Goal: Transaction & Acquisition: Book appointment/travel/reservation

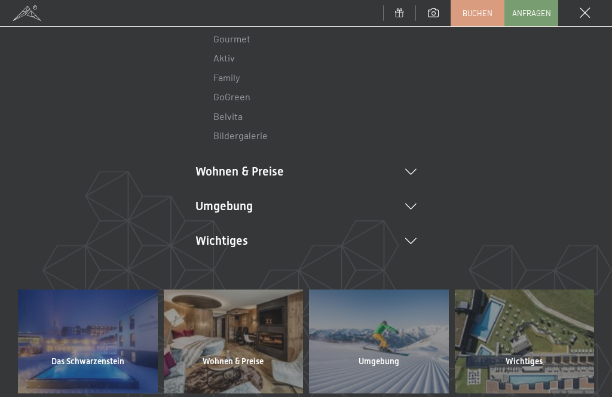
scroll to position [196, 0]
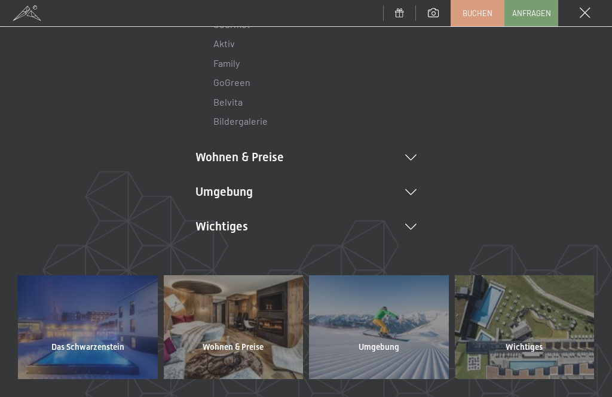
click at [411, 155] on icon at bounding box center [410, 158] width 11 height 6
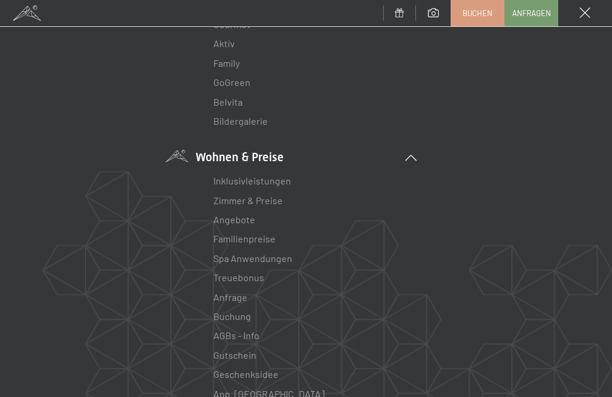
click at [238, 219] on link "Angebote" at bounding box center [234, 219] width 42 height 11
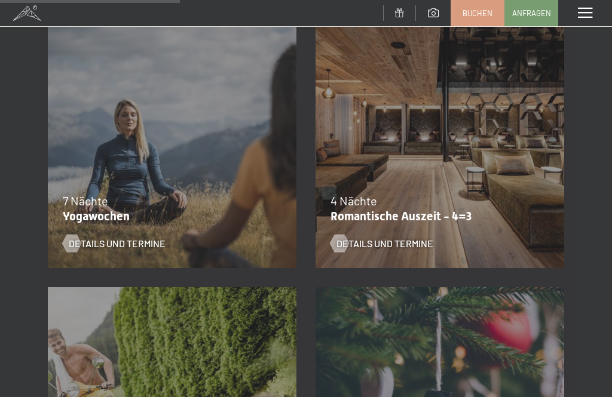
scroll to position [787, 0]
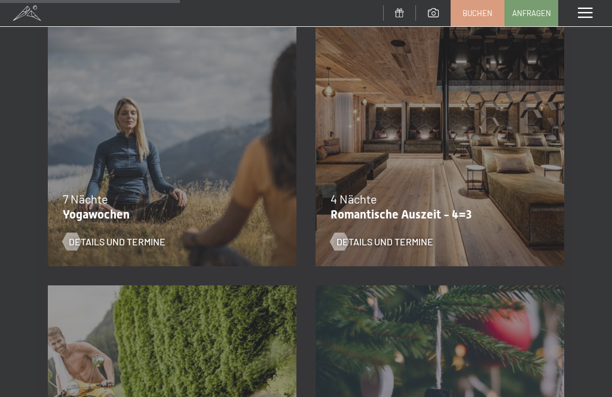
click at [472, 176] on div "09.11.–05.12.2025 08.12.–19.12.2025 11.01.–23.01.2026 08.03.–27.03.2026 29.03.–…" at bounding box center [440, 142] width 268 height 268
click at [385, 246] on span "Details und Termine" at bounding box center [384, 241] width 97 height 13
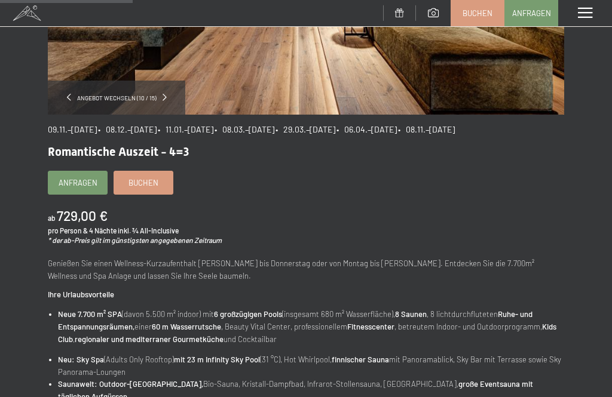
scroll to position [254, 0]
click at [154, 188] on span "Buchen" at bounding box center [143, 182] width 30 height 11
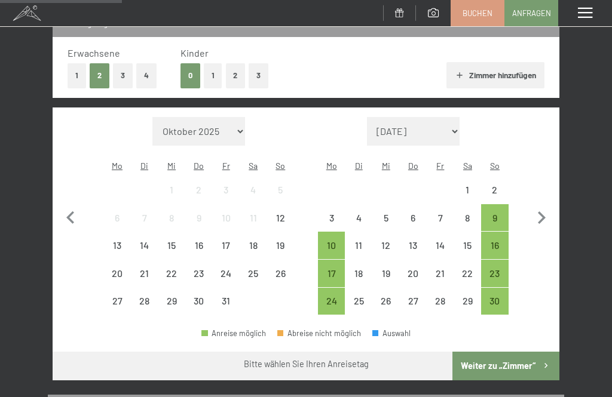
select select "2025-11-01"
select select "2025-12-01"
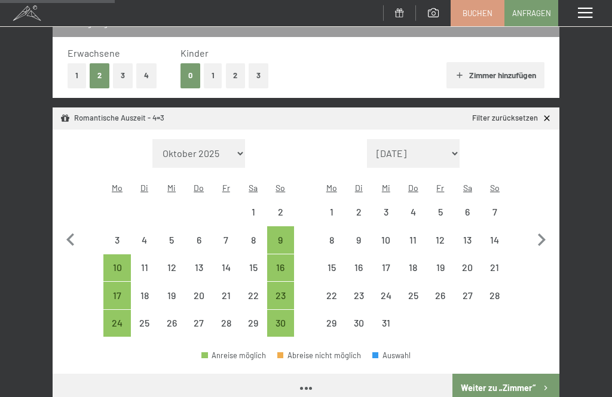
scroll to position [154, 0]
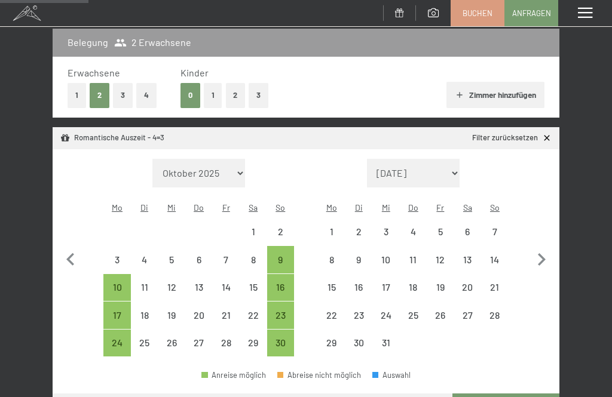
select select "2025-11-01"
select select "2025-12-01"
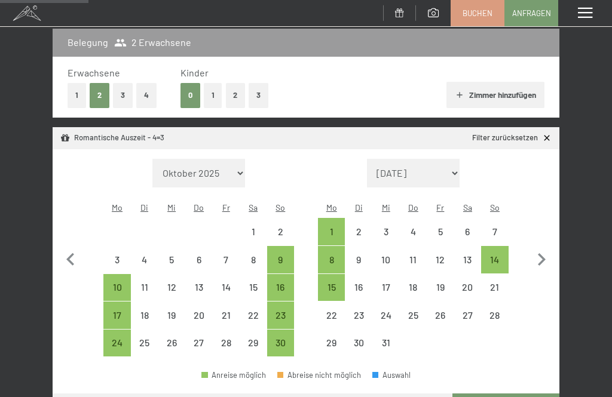
click at [283, 283] on div "16" at bounding box center [280, 295] width 25 height 25
select select "2025-11-01"
select select "2025-12-01"
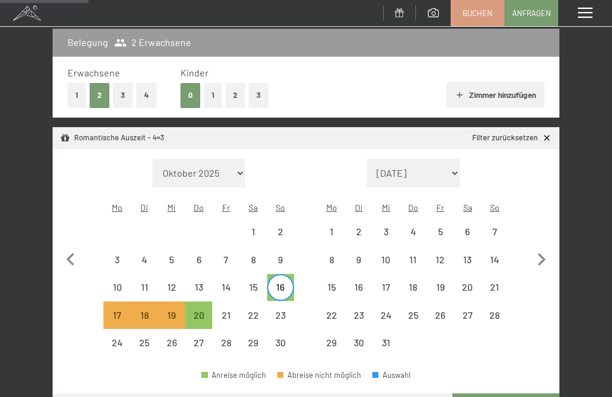
click at [283, 283] on div "16" at bounding box center [280, 295] width 25 height 25
select select "2025-11-01"
select select "2025-12-01"
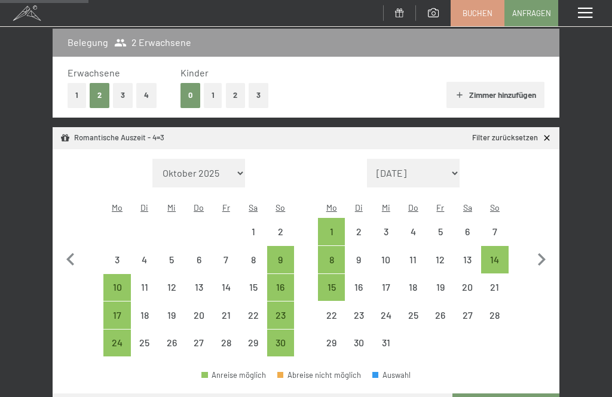
click at [284, 283] on div "16" at bounding box center [280, 295] width 25 height 25
select select "2025-11-01"
select select "2025-12-01"
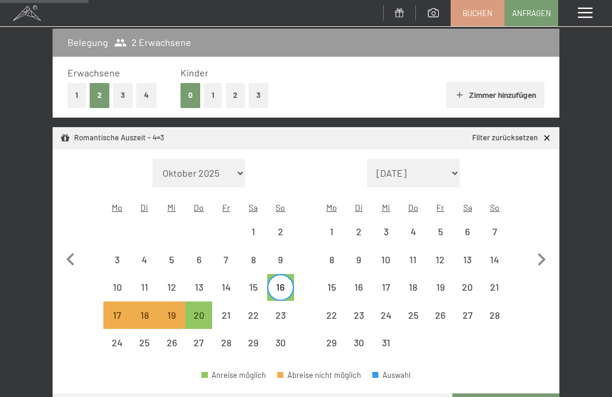
select select "2025-11-01"
select select "2025-12-01"
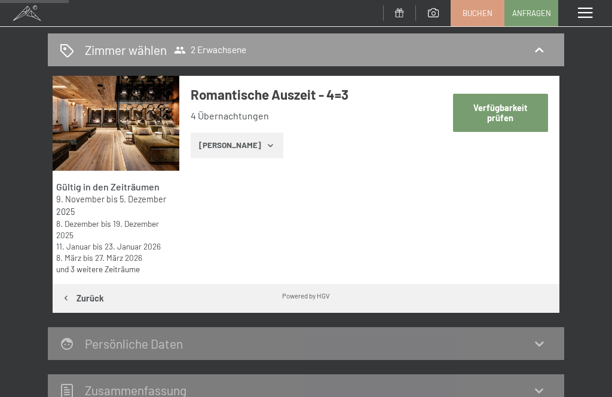
scroll to position [140, 0]
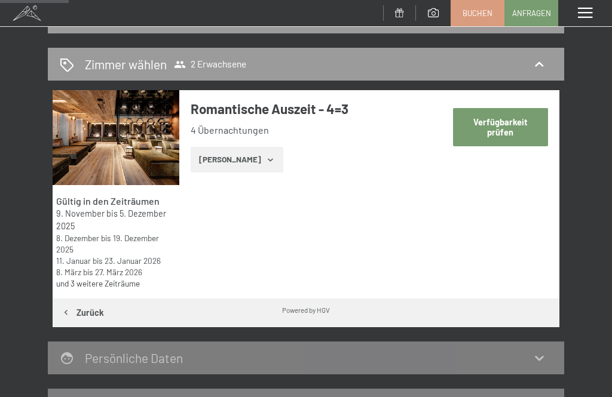
click at [506, 126] on button "Verfügbarkeit prüfen" at bounding box center [500, 127] width 95 height 38
select select "2025-11-01"
select select "2025-12-01"
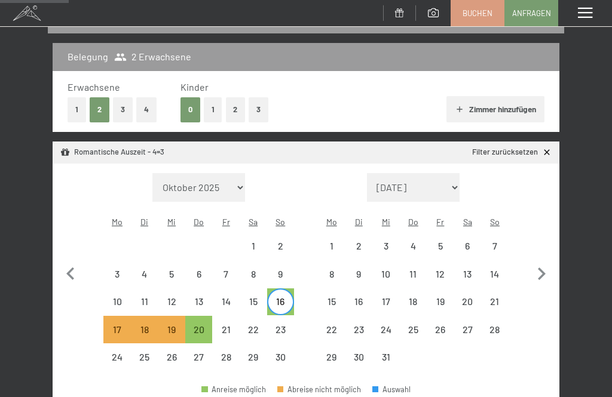
select select "2025-11-01"
select select "2025-12-01"
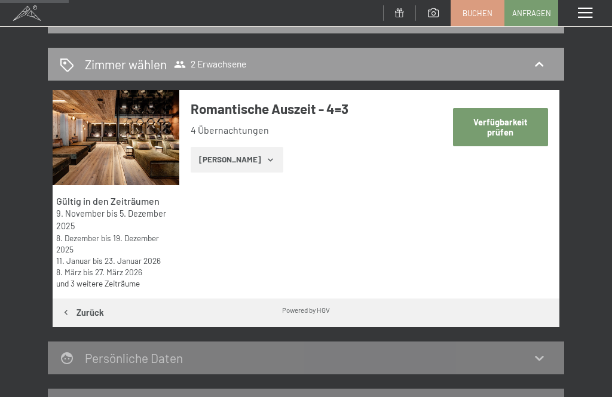
click at [266, 159] on icon "button" at bounding box center [271, 160] width 10 height 10
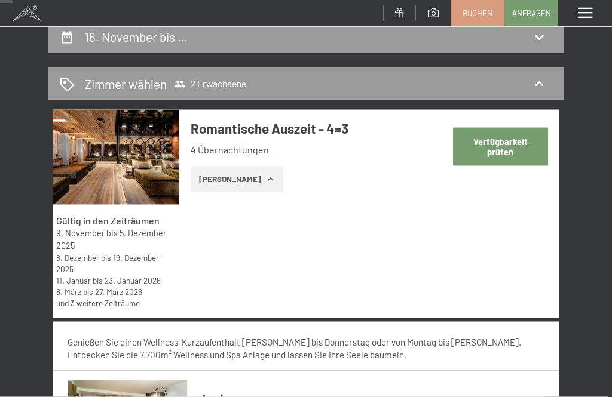
scroll to position [69, 0]
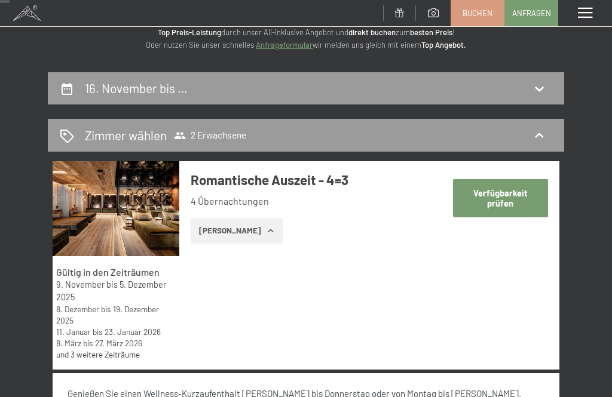
click at [507, 195] on button "Verfügbarkeit prüfen" at bounding box center [500, 198] width 95 height 38
select select "2025-11-01"
select select "2025-12-01"
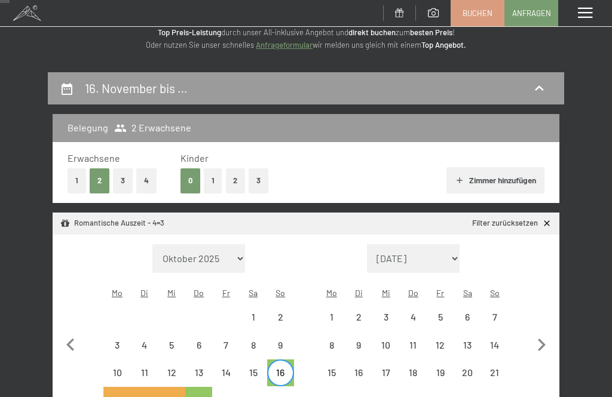
scroll to position [140, 0]
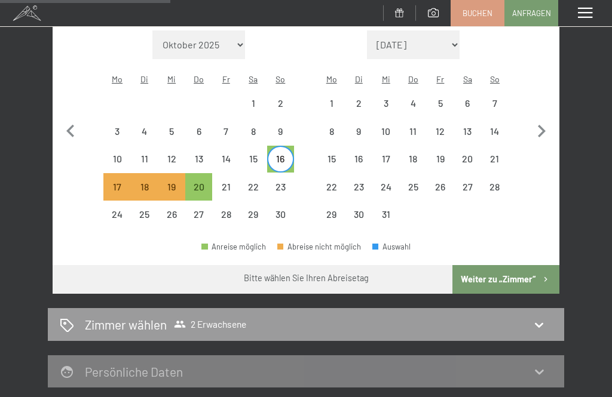
click at [506, 265] on button "Weiter zu „Zimmer“" at bounding box center [505, 279] width 107 height 29
select select "2025-11-01"
select select "2025-12-01"
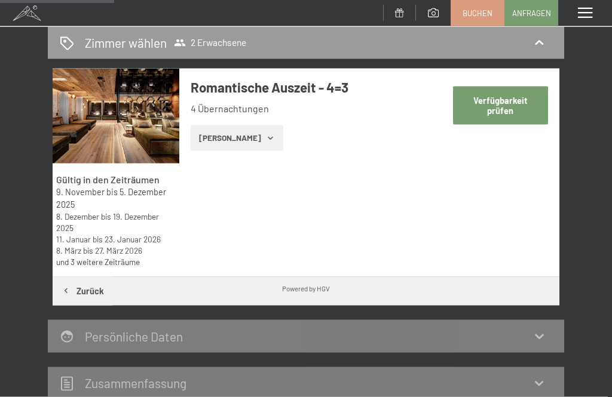
scroll to position [162, 0]
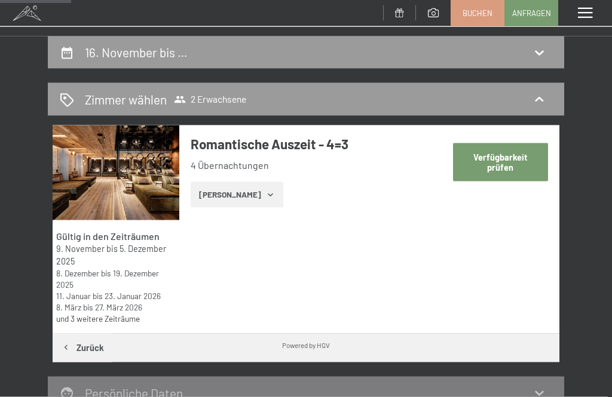
click at [243, 191] on button "Zeige Zimmer" at bounding box center [237, 195] width 93 height 26
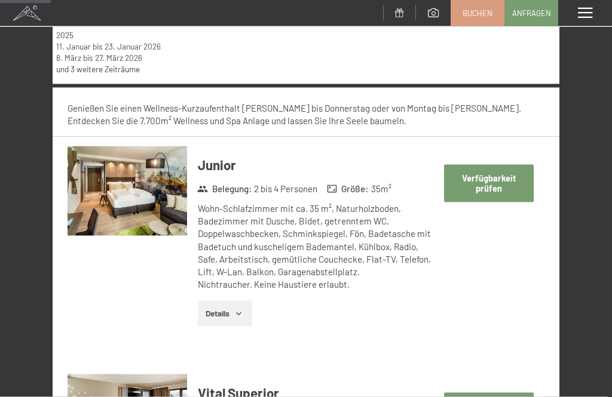
click at [492, 178] on button "Verfügbarkeit prüfen" at bounding box center [488, 184] width 89 height 38
select select "2025-11-01"
select select "2025-12-01"
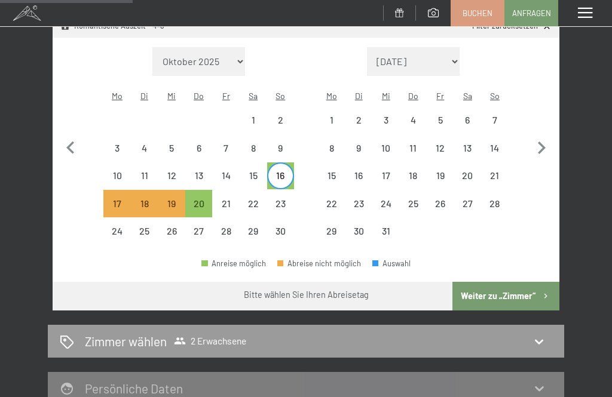
scroll to position [290, 0]
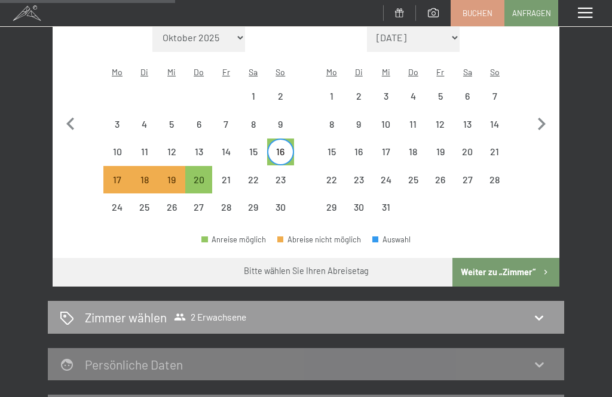
click at [506, 258] on button "Weiter zu „Zimmer“" at bounding box center [505, 272] width 107 height 29
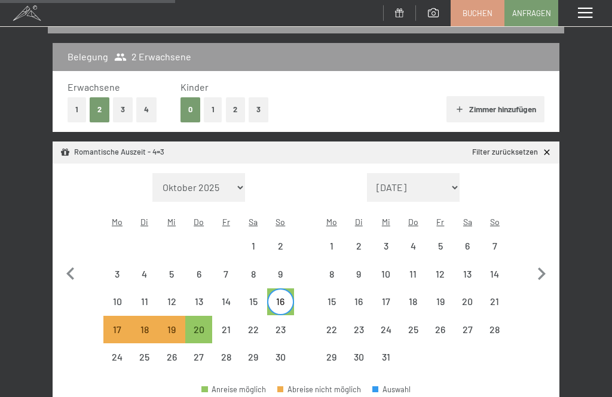
select select "2025-11-01"
select select "2025-12-01"
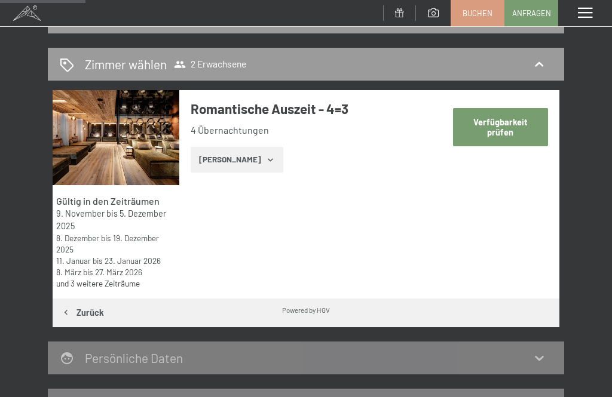
click at [510, 125] on button "Verfügbarkeit prüfen" at bounding box center [500, 127] width 95 height 38
select select "2025-11-01"
select select "2025-12-01"
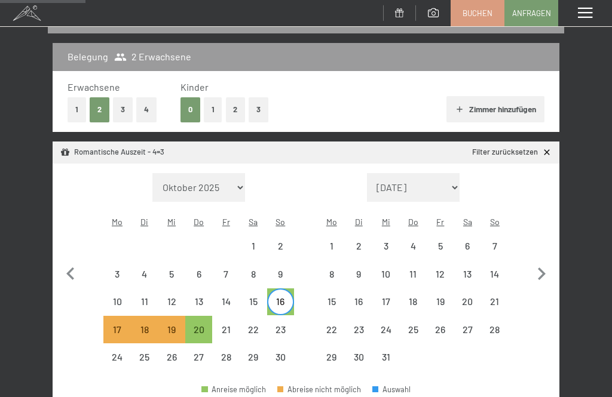
click at [280, 297] on div "16" at bounding box center [280, 309] width 25 height 25
select select "2025-11-01"
select select "2025-12-01"
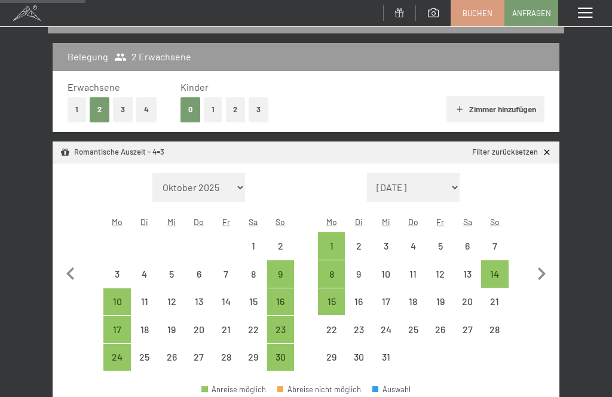
click at [279, 297] on div "16" at bounding box center [280, 309] width 25 height 25
select select "2025-11-01"
select select "2025-12-01"
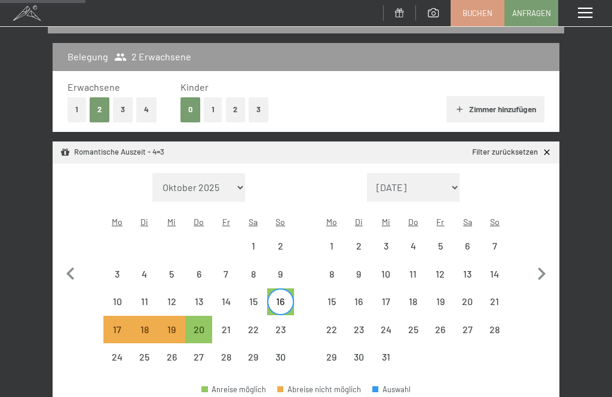
select select "2025-11-01"
select select "2025-12-01"
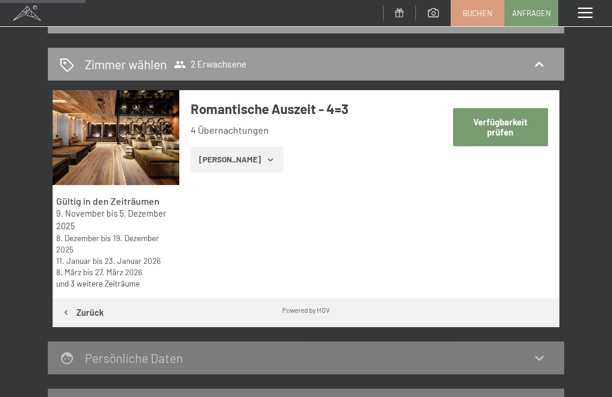
click at [521, 121] on button "Verfügbarkeit prüfen" at bounding box center [500, 127] width 95 height 38
select select "2025-11-01"
select select "2025-12-01"
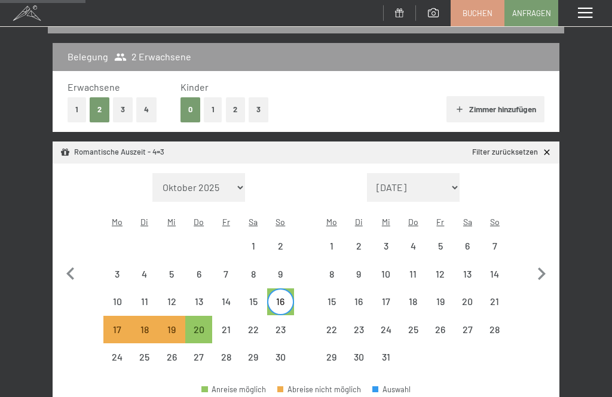
click at [476, 13] on span "Buchen" at bounding box center [478, 13] width 30 height 11
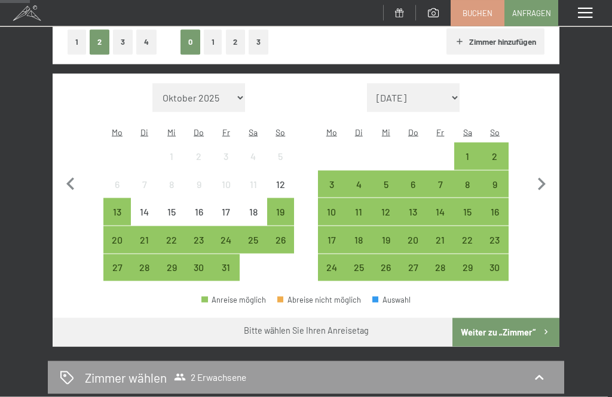
scroll to position [209, 0]
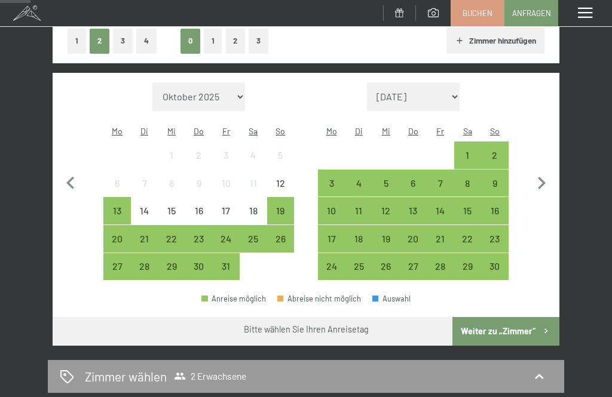
click at [415, 206] on div "13" at bounding box center [413, 218] width 25 height 25
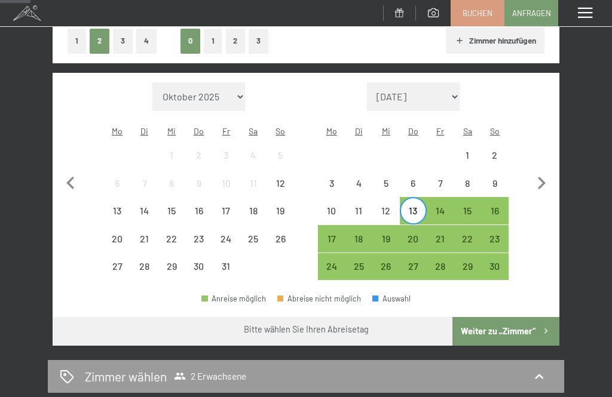
click at [332, 234] on div "17" at bounding box center [331, 246] width 25 height 25
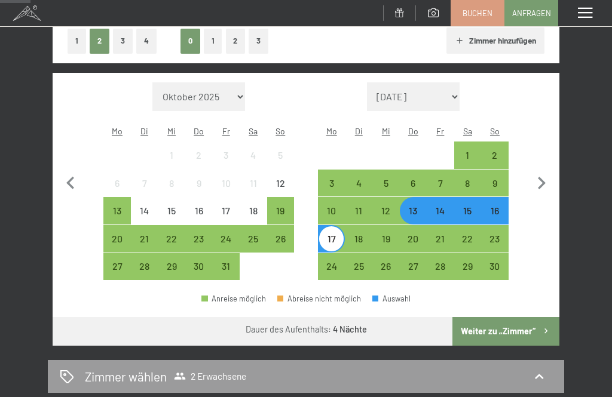
click at [516, 322] on button "Weiter zu „Zimmer“" at bounding box center [505, 331] width 107 height 29
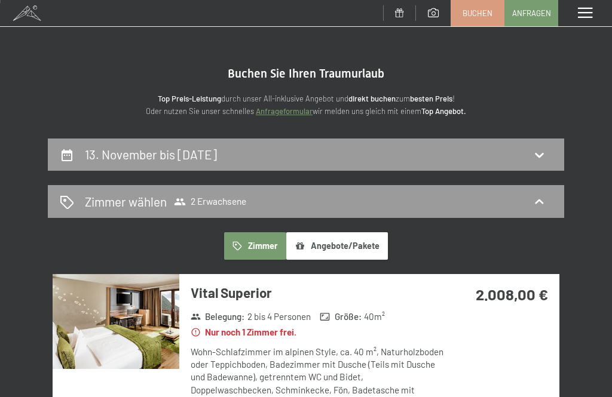
scroll to position [0, 0]
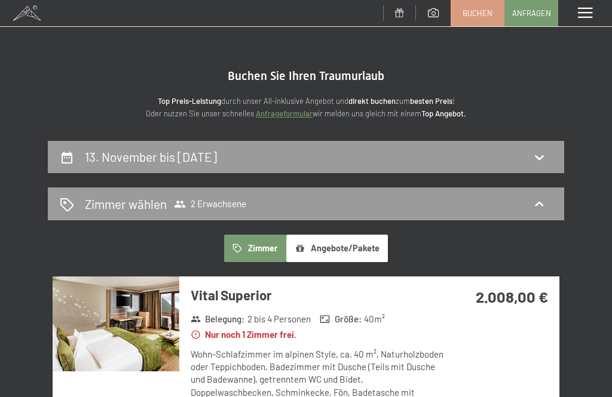
click at [541, 161] on icon at bounding box center [539, 157] width 14 height 14
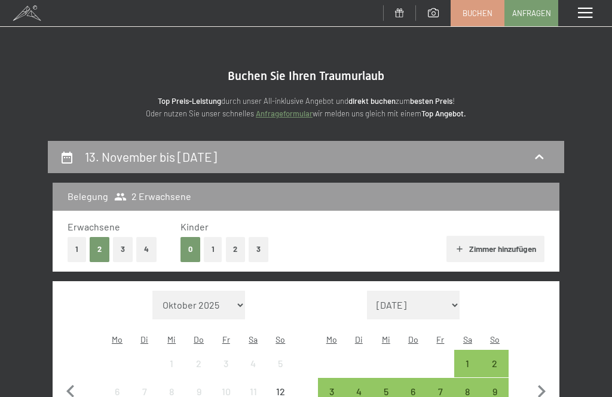
scroll to position [140, 0]
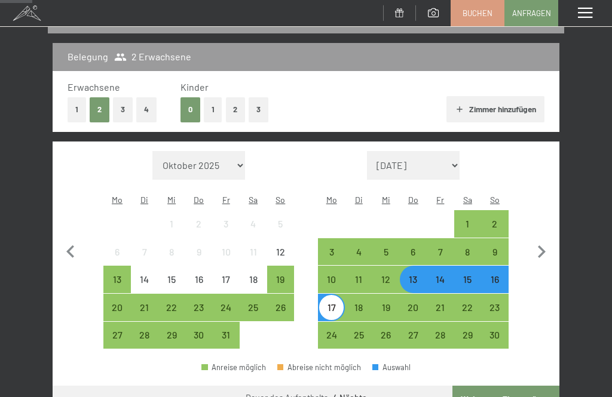
click at [419, 303] on div "20" at bounding box center [413, 315] width 25 height 25
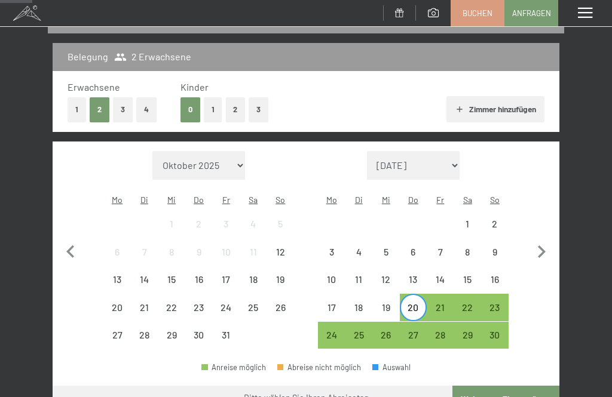
click at [337, 331] on div "24" at bounding box center [331, 343] width 25 height 25
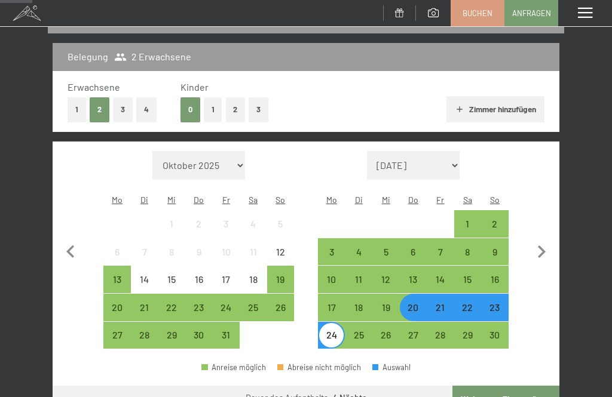
click at [498, 386] on button "Weiter zu „Zimmer“" at bounding box center [505, 400] width 107 height 29
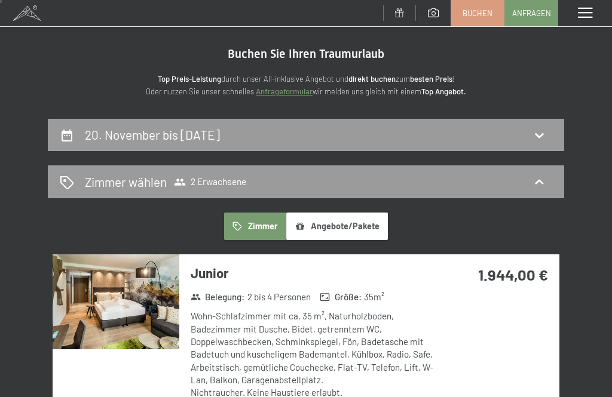
scroll to position [0, 0]
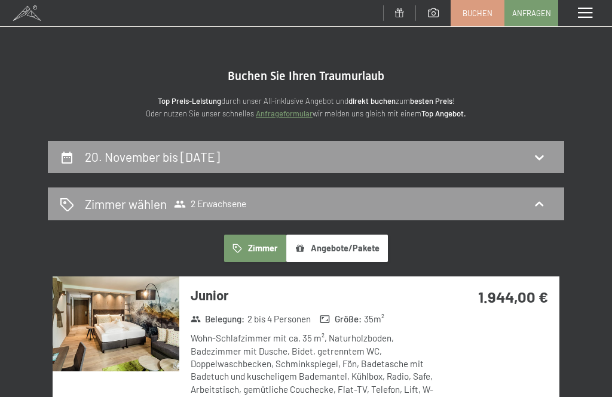
click at [536, 157] on icon at bounding box center [539, 157] width 14 height 14
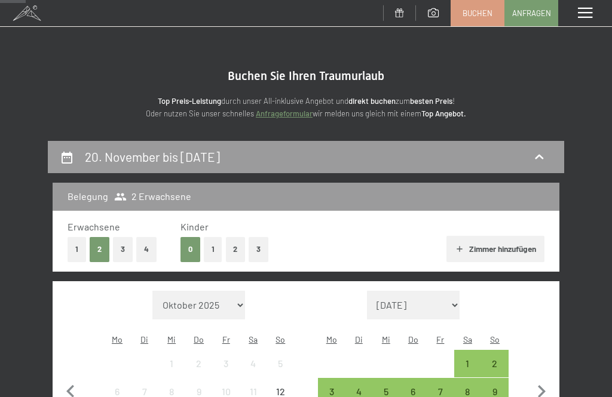
scroll to position [140, 0]
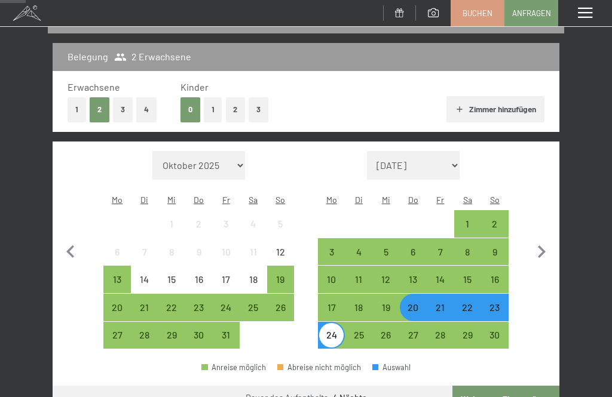
click at [415, 247] on div "6" at bounding box center [413, 259] width 25 height 25
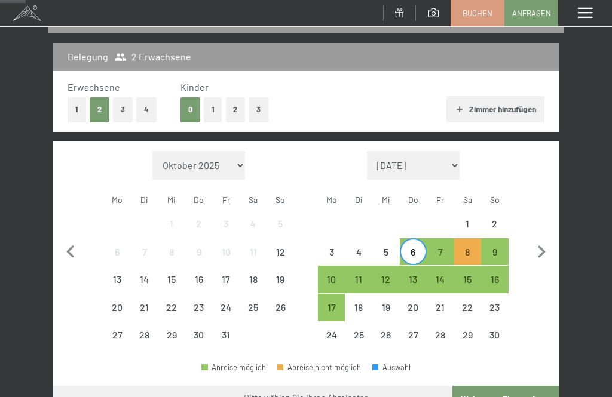
click at [332, 275] on div "10" at bounding box center [331, 287] width 25 height 25
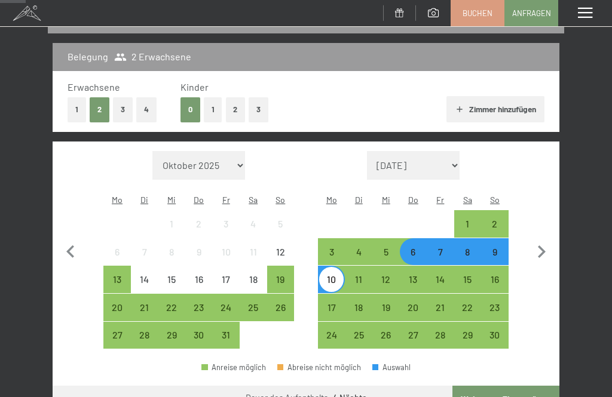
click at [501, 386] on button "Weiter zu „Zimmer“" at bounding box center [505, 400] width 107 height 29
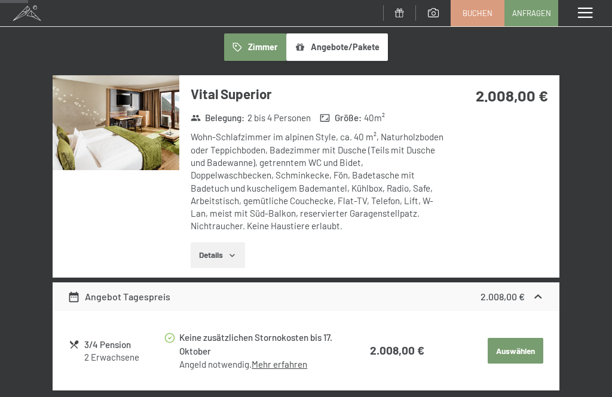
scroll to position [0, 0]
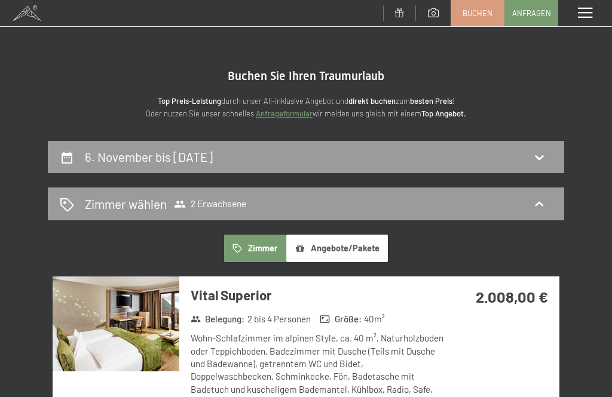
click at [541, 157] on icon at bounding box center [539, 157] width 8 height 5
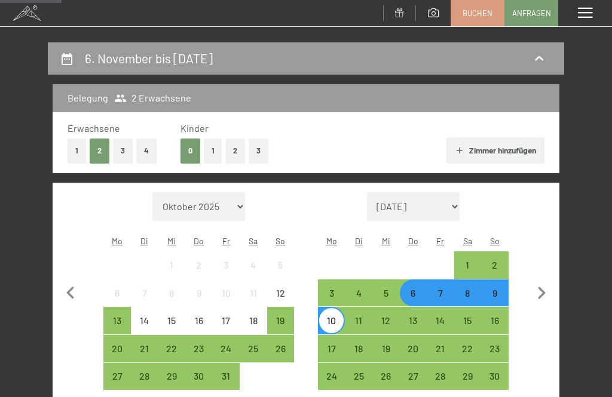
scroll to position [103, 0]
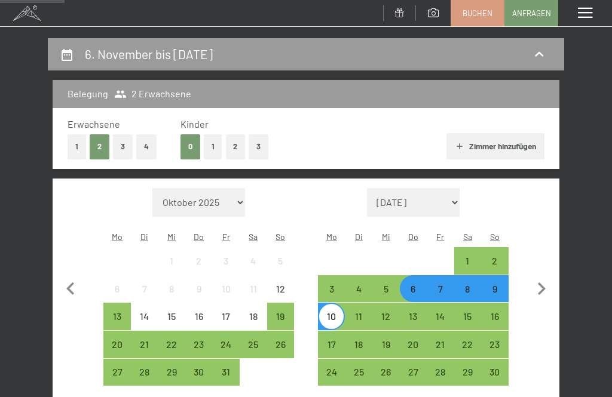
click at [412, 312] on div "13" at bounding box center [413, 324] width 25 height 25
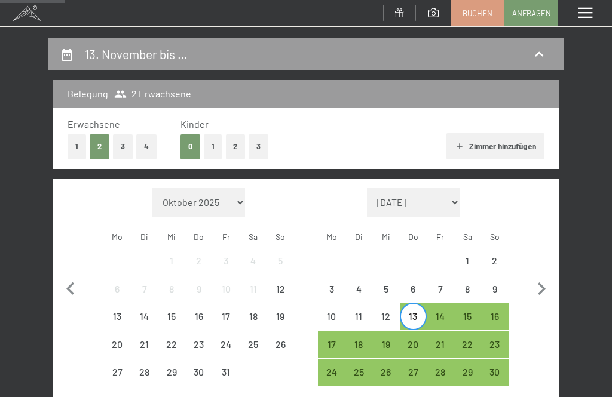
click at [494, 312] on div "16" at bounding box center [494, 324] width 25 height 25
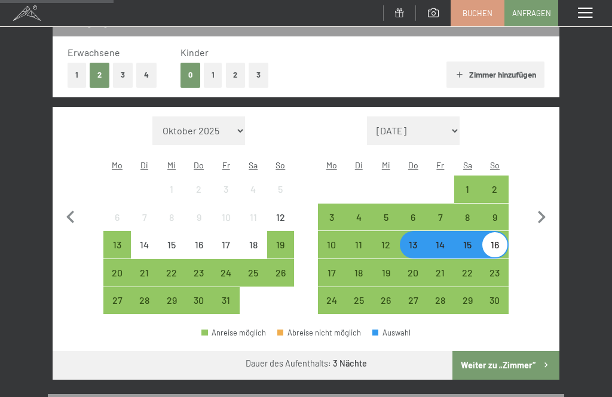
click at [522, 356] on button "Weiter zu „Zimmer“" at bounding box center [505, 365] width 107 height 29
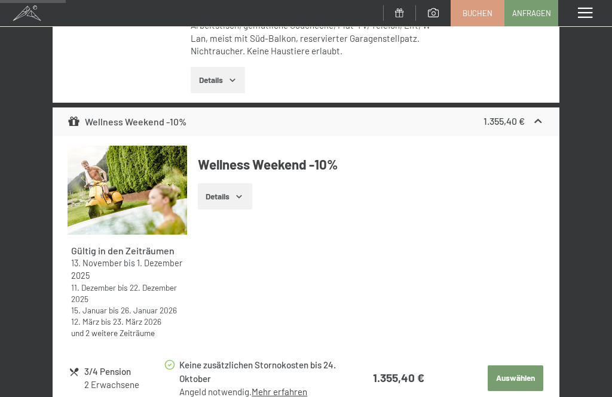
scroll to position [393, 0]
click at [531, 365] on button "Auswählen" at bounding box center [515, 378] width 55 height 26
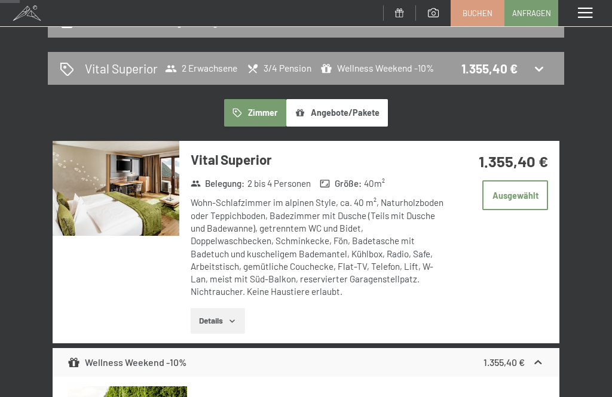
scroll to position [140, 0]
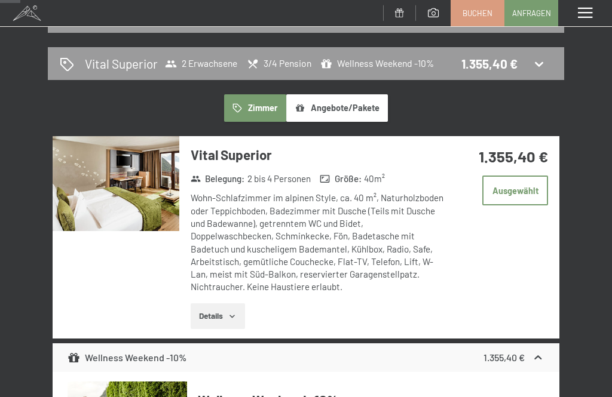
click at [228, 311] on button "Details" at bounding box center [218, 317] width 54 height 26
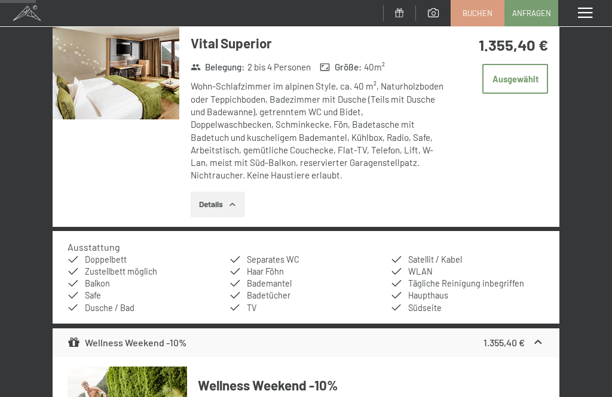
scroll to position [235, 0]
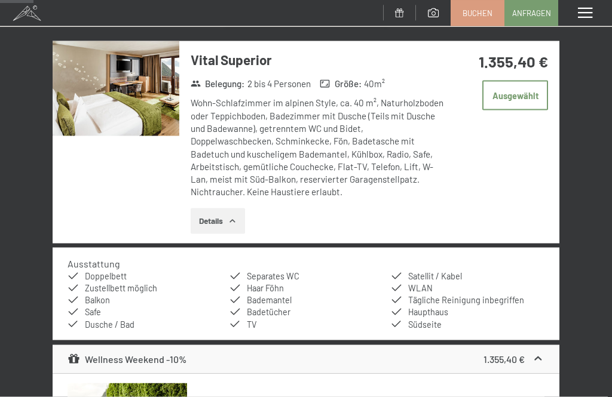
click at [590, 8] on span at bounding box center [585, 13] width 14 height 11
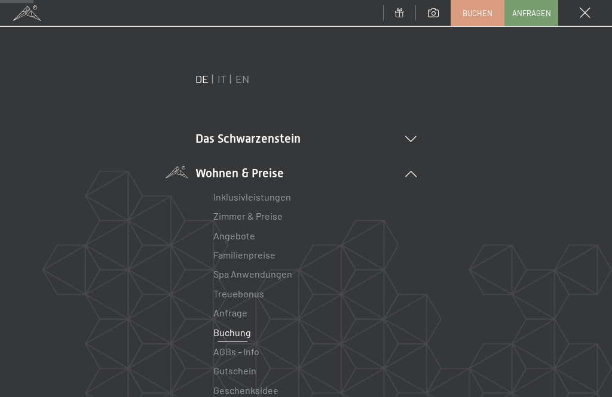
scroll to position [236, 0]
click at [588, 11] on span at bounding box center [585, 13] width 11 height 11
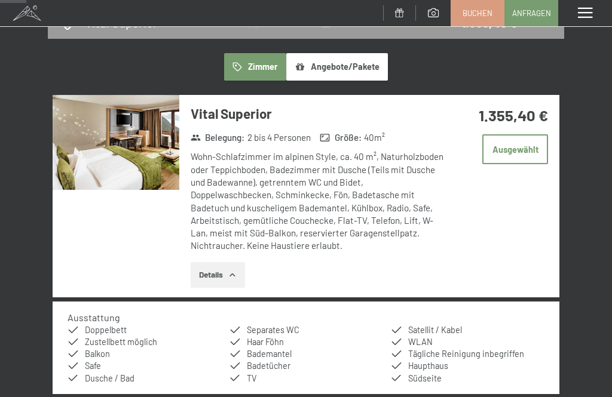
scroll to position [182, 0]
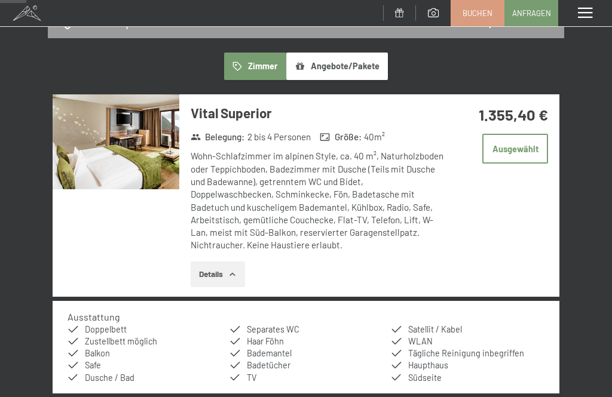
click at [140, 133] on img at bounding box center [116, 141] width 127 height 95
click at [598, 16] on div "Menü" at bounding box center [585, 13] width 54 height 26
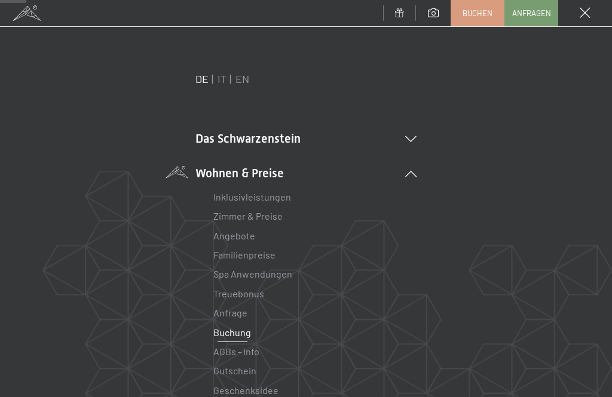
click at [403, 139] on li "Das Schwarzenstein New & Highlights Ihre Gastgeber Premium Spa Gourmet Aktiv Wo…" at bounding box center [305, 138] width 221 height 17
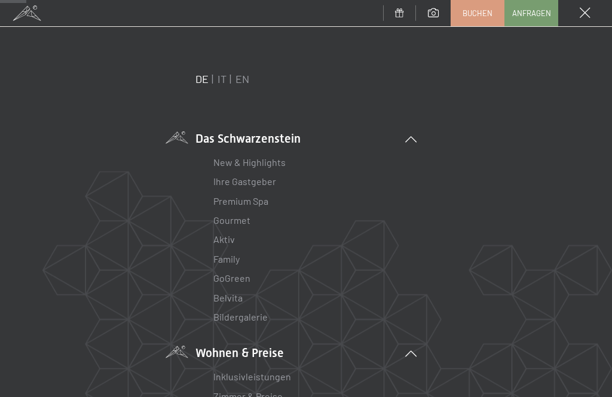
click at [406, 142] on icon at bounding box center [410, 139] width 11 height 6
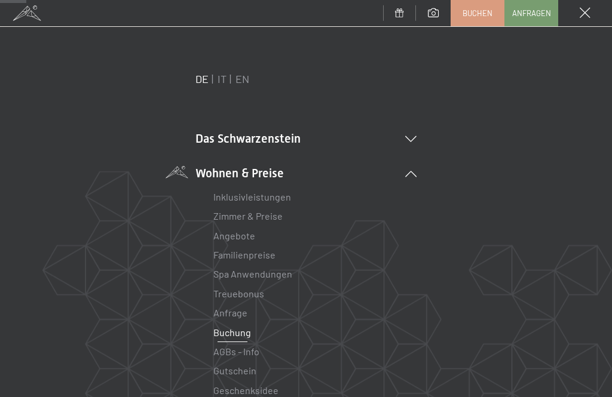
click at [408, 175] on icon at bounding box center [410, 174] width 11 height 6
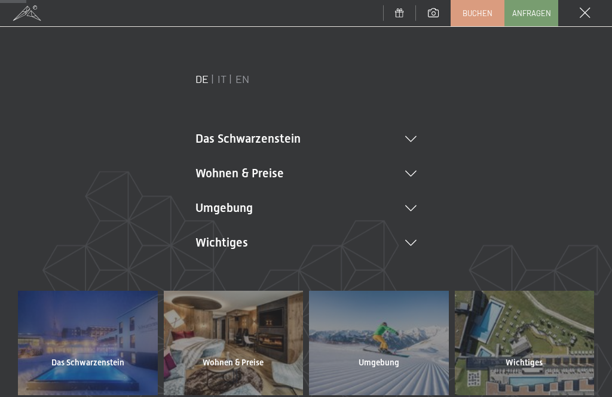
click at [403, 241] on li "Wichtiges Lage & Anreise Online bezahlen Webcam & Wetter Downloads" at bounding box center [305, 242] width 221 height 17
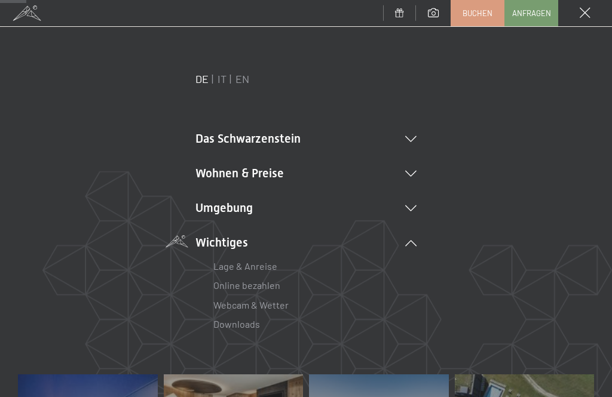
click at [408, 210] on icon at bounding box center [410, 209] width 11 height 6
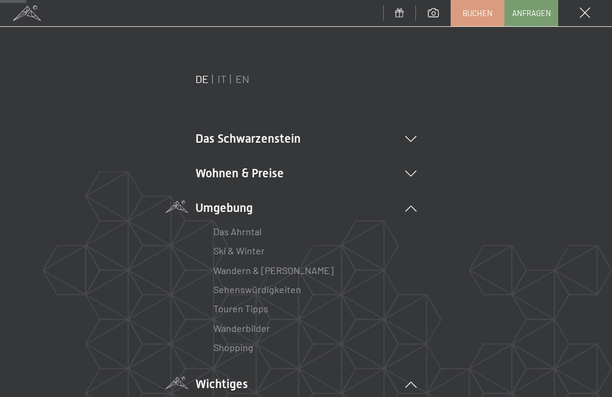
click at [411, 207] on icon at bounding box center [410, 209] width 11 height 6
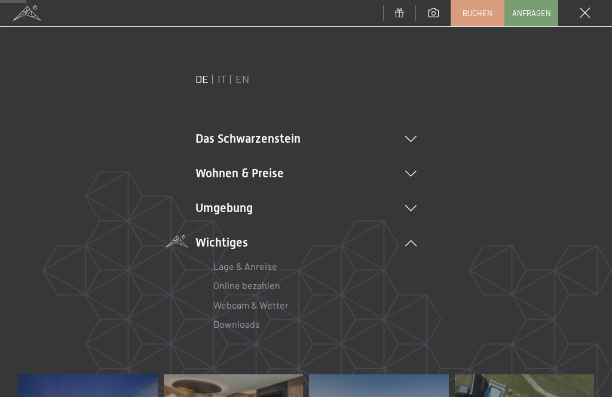
click at [408, 138] on icon at bounding box center [410, 139] width 11 height 6
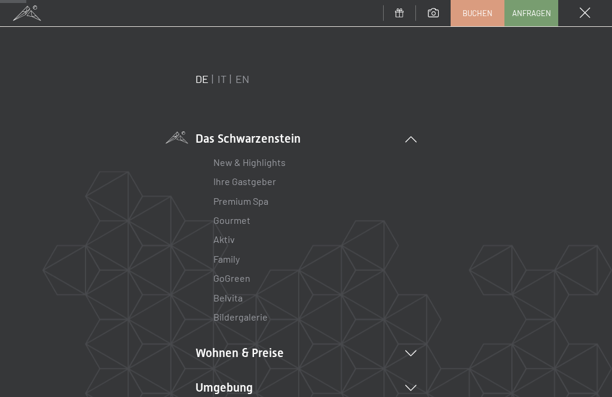
click at [249, 317] on link "Bildergalerie" at bounding box center [240, 316] width 54 height 11
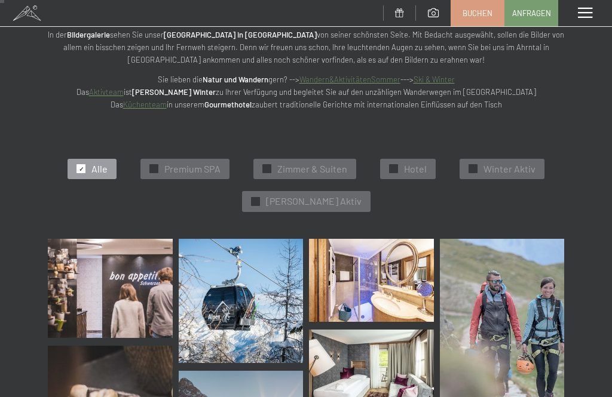
scroll to position [81, 0]
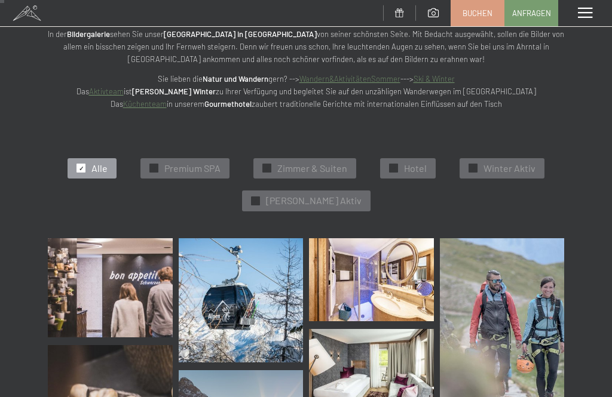
click at [325, 283] on img at bounding box center [371, 279] width 125 height 83
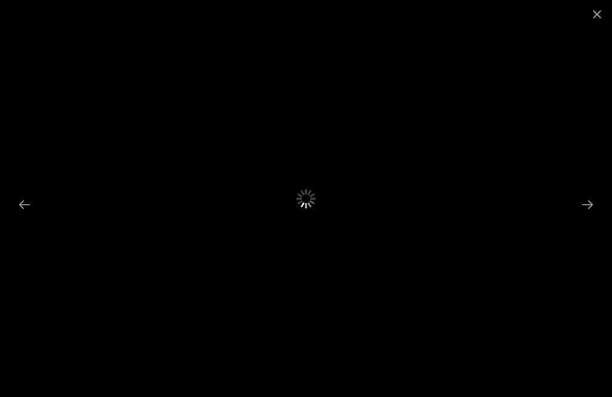
click at [597, 16] on button "Close gallery" at bounding box center [597, 14] width 30 height 28
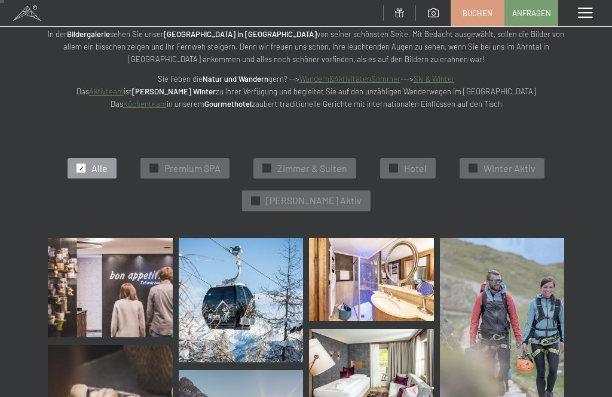
click at [82, 170] on div "✓ Alle" at bounding box center [92, 168] width 49 height 20
click at [84, 169] on span "✓" at bounding box center [81, 168] width 5 height 8
click at [381, 173] on div "✓ Hotel" at bounding box center [408, 168] width 56 height 20
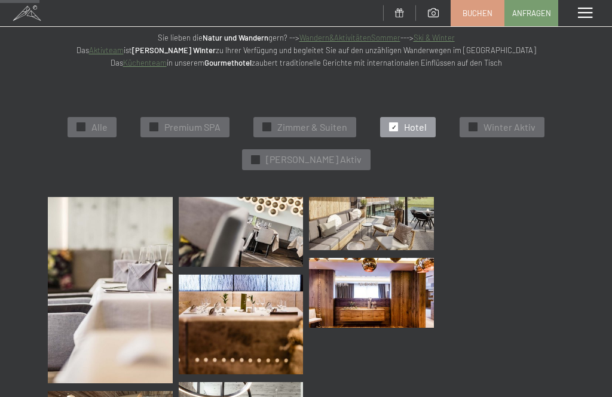
scroll to position [138, 0]
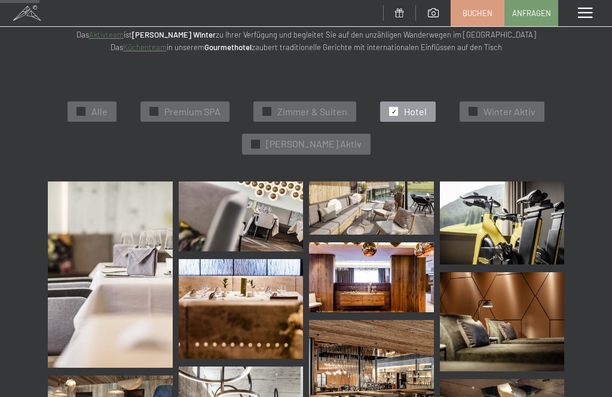
click at [133, 275] on img at bounding box center [110, 275] width 125 height 187
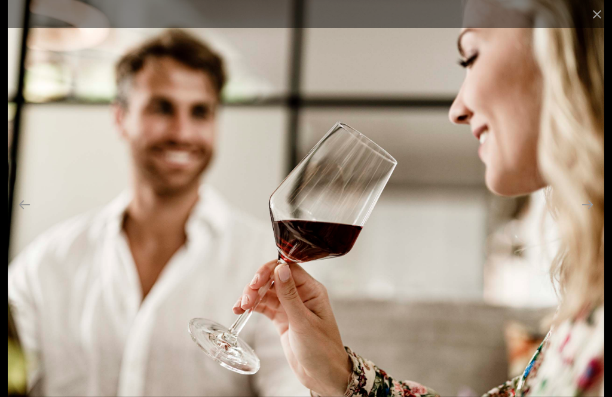
click at [587, 16] on button "Close gallery" at bounding box center [597, 14] width 30 height 28
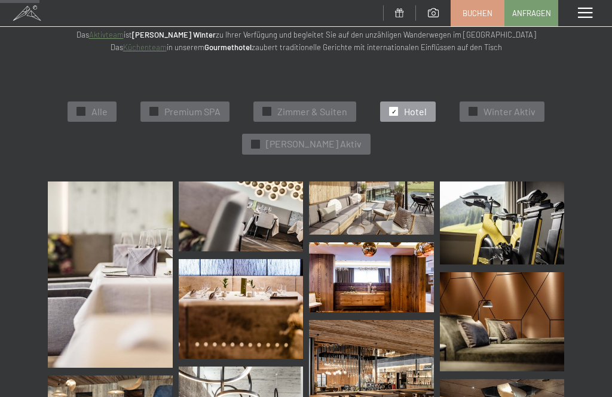
click at [168, 110] on span "Premium SPA" at bounding box center [192, 111] width 56 height 13
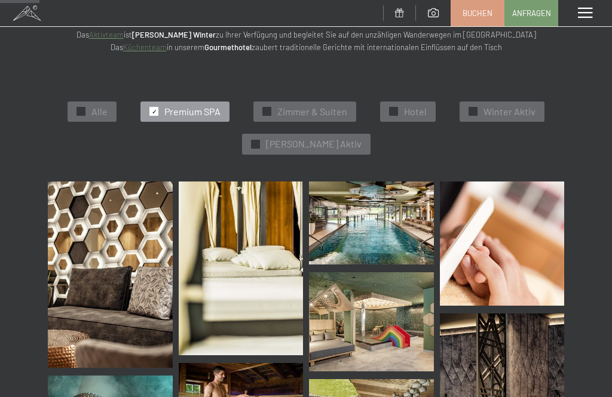
click at [112, 292] on img at bounding box center [110, 275] width 125 height 187
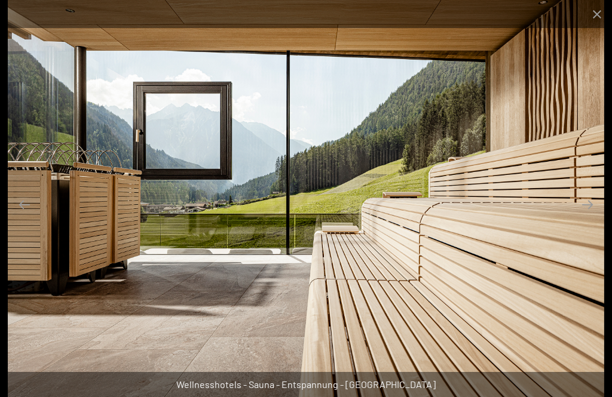
click at [599, 22] on button "Close gallery" at bounding box center [597, 14] width 30 height 28
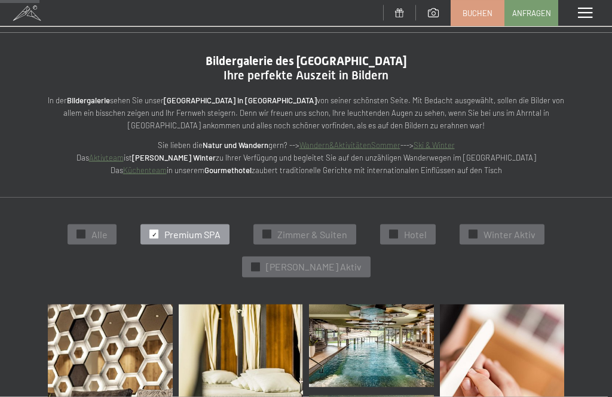
scroll to position [0, 0]
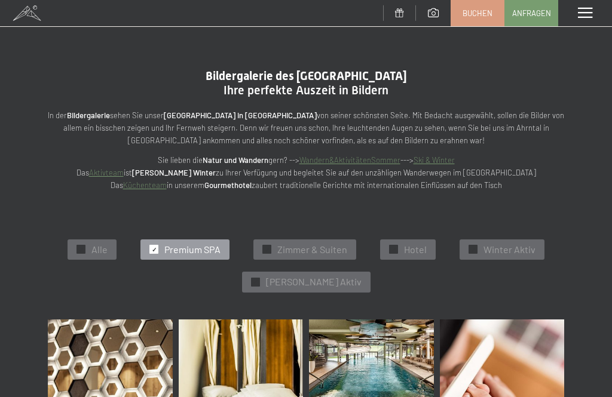
click at [483, 16] on span "Buchen" at bounding box center [478, 13] width 30 height 11
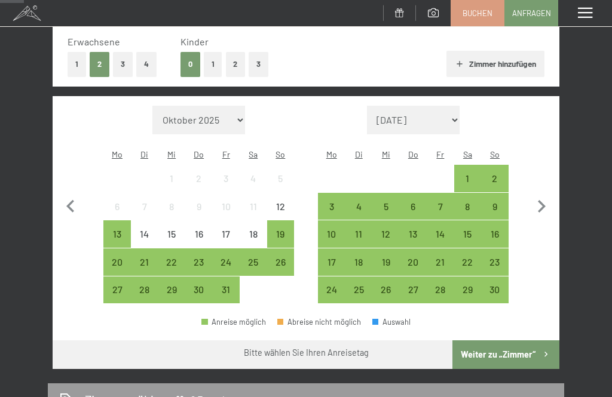
scroll to position [189, 0]
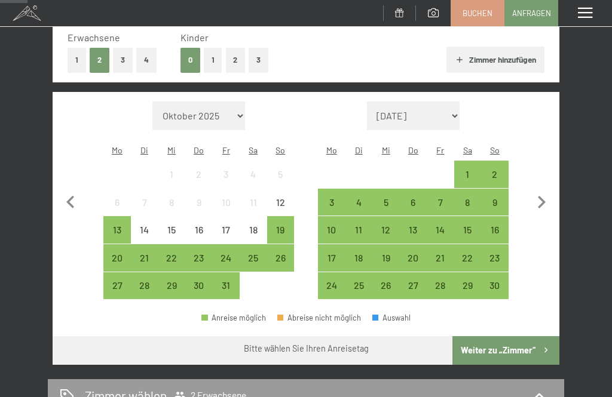
click at [442, 225] on div "14" at bounding box center [440, 237] width 25 height 25
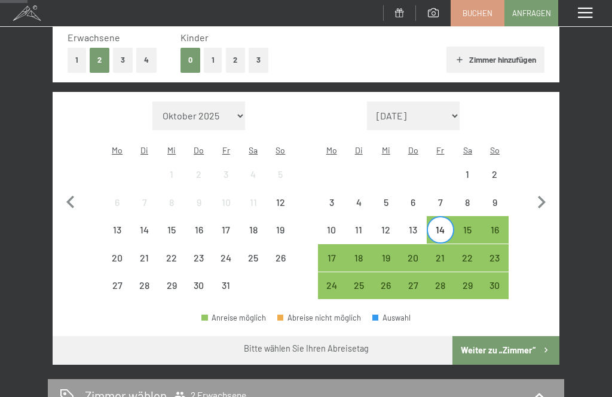
click at [360, 253] on div "18" at bounding box center [358, 265] width 25 height 25
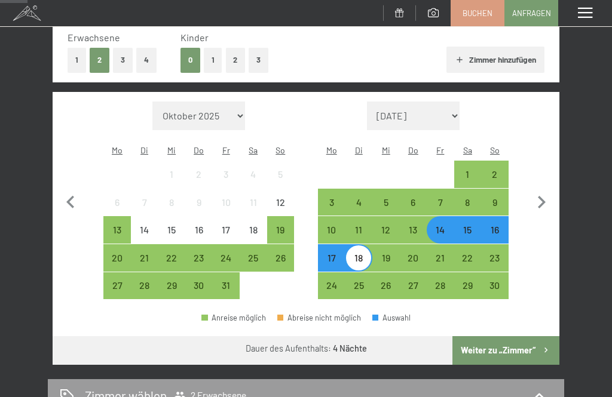
click at [418, 225] on div "13" at bounding box center [413, 237] width 25 height 25
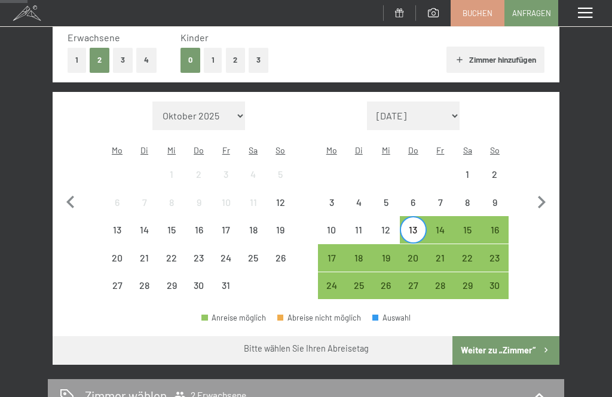
click at [336, 253] on div "17" at bounding box center [331, 265] width 25 height 25
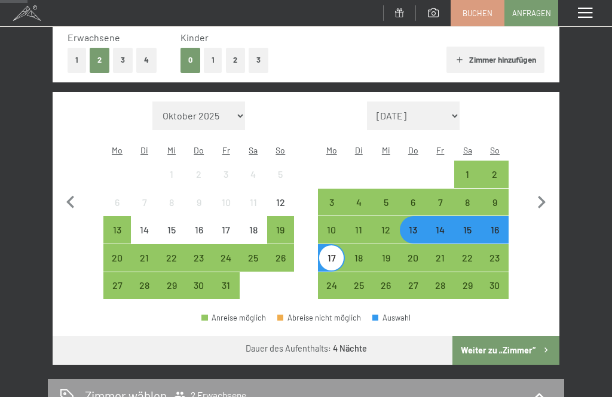
click at [494, 337] on button "Weiter zu „Zimmer“" at bounding box center [505, 350] width 107 height 29
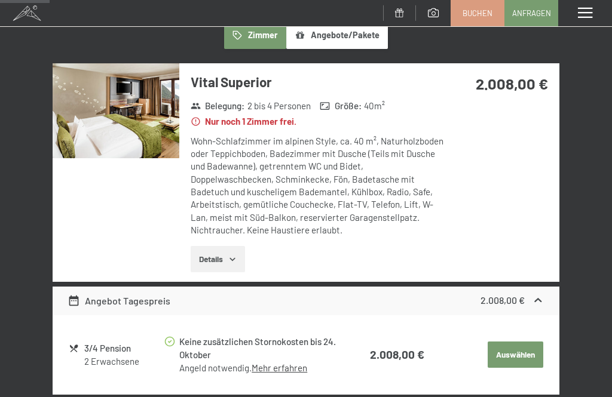
scroll to position [220, 0]
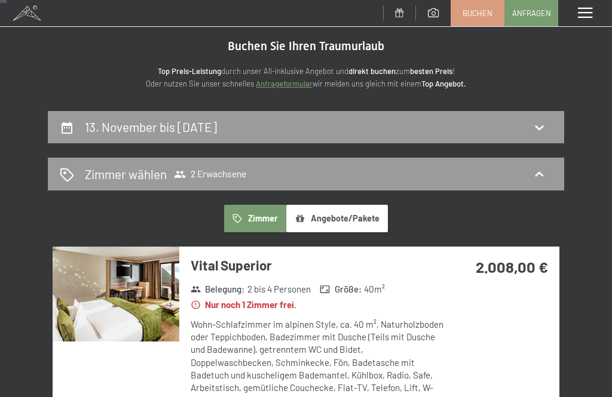
click at [503, 120] on div "13. November bis 17. November 2025" at bounding box center [306, 126] width 492 height 17
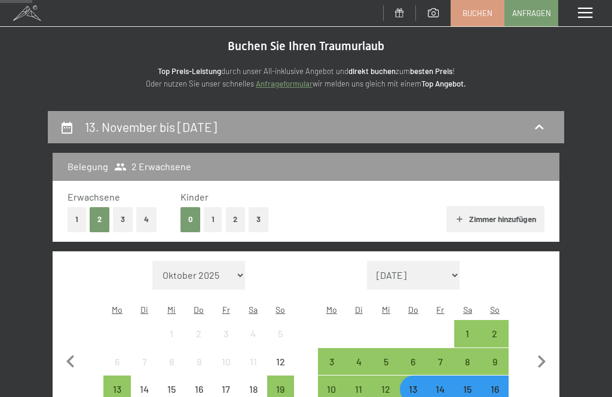
scroll to position [140, 0]
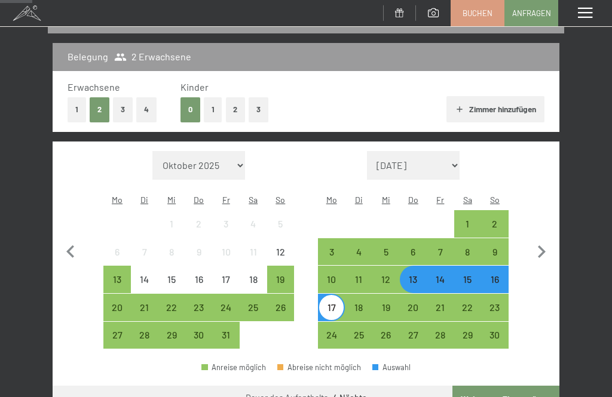
click at [586, 11] on span at bounding box center [585, 13] width 14 height 11
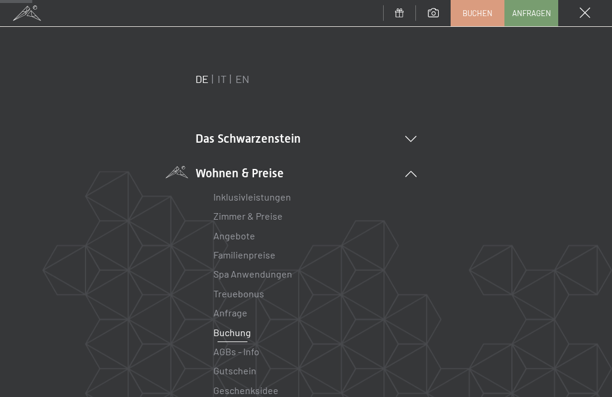
click at [240, 240] on link "Angebote" at bounding box center [234, 235] width 42 height 11
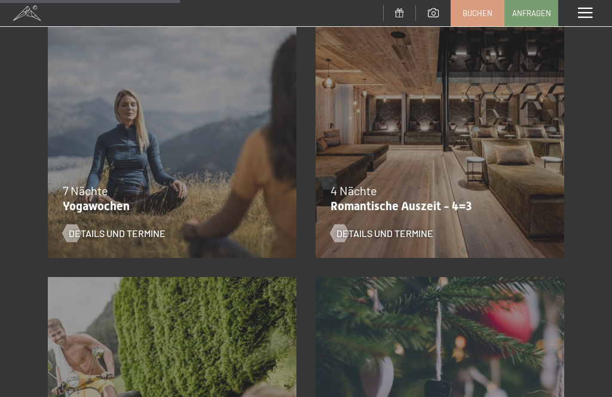
scroll to position [798, 0]
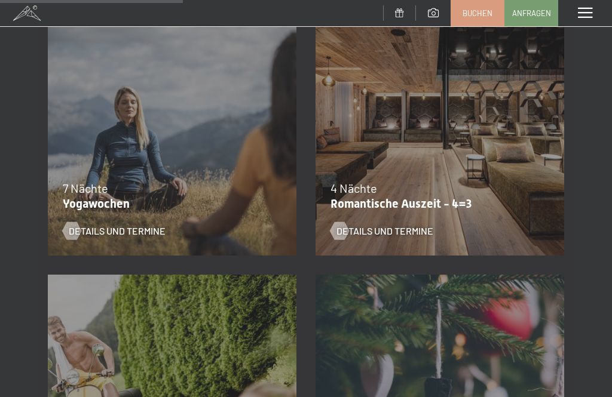
click at [459, 158] on div "09.11.–[DATE] 08.12.–[DATE] 11.01.–[DATE] 08.03.–[DATE] 29.03.–[DATE] 06.04.–[D…" at bounding box center [440, 132] width 268 height 268
click at [390, 234] on span "Details und Termine" at bounding box center [384, 231] width 97 height 13
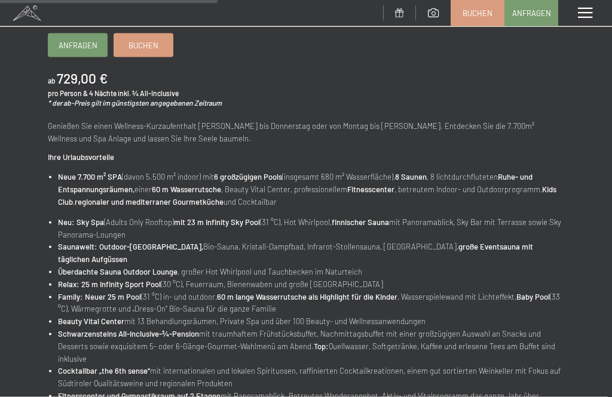
scroll to position [374, 0]
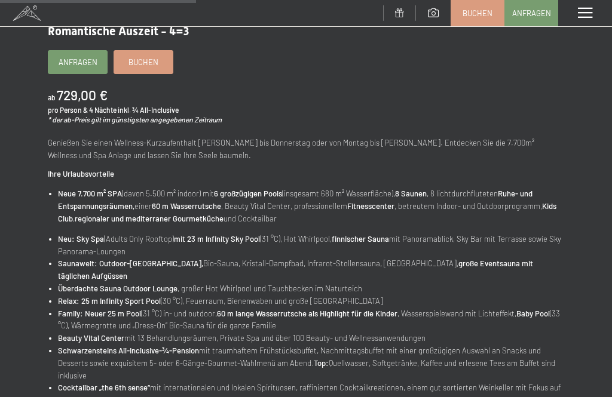
click at [134, 74] on link "Buchen" at bounding box center [143, 62] width 59 height 23
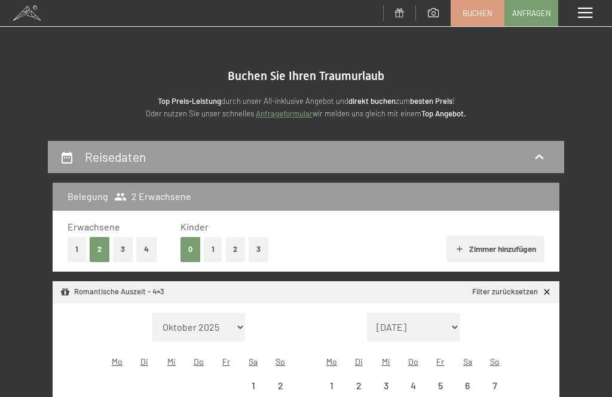
select select "[DATE]"
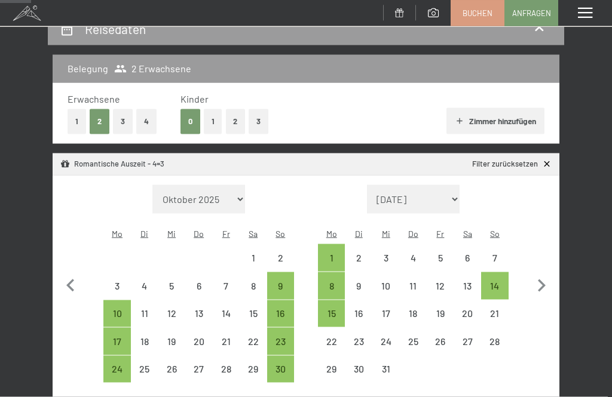
scroll to position [142, 0]
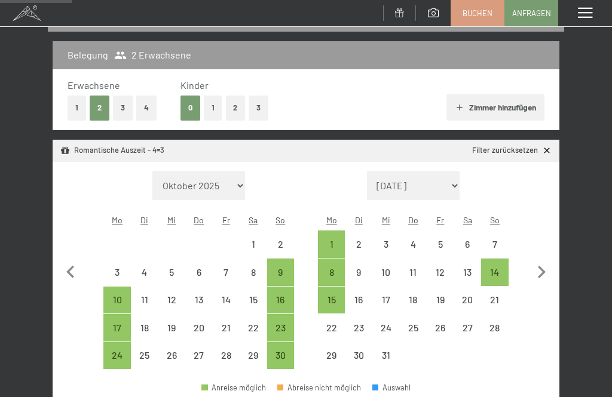
click at [270, 295] on div "16" at bounding box center [280, 307] width 25 height 25
select select "[DATE]"
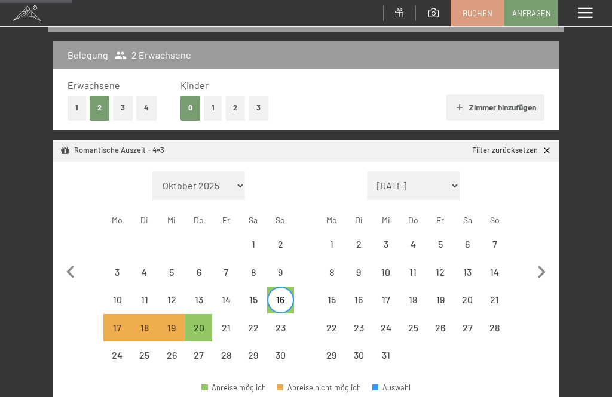
click at [192, 323] on div "20" at bounding box center [198, 335] width 25 height 25
select select "[DATE]"
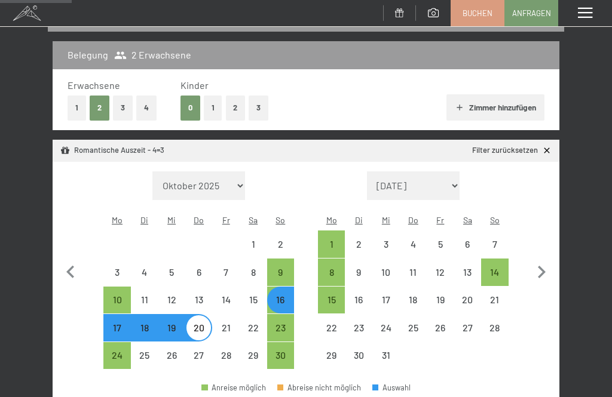
select select "[DATE]"
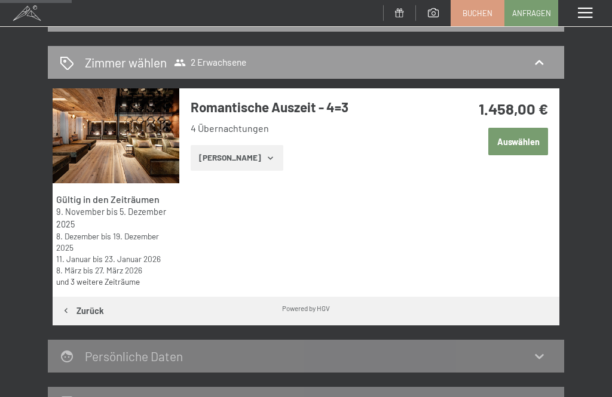
scroll to position [140, 0]
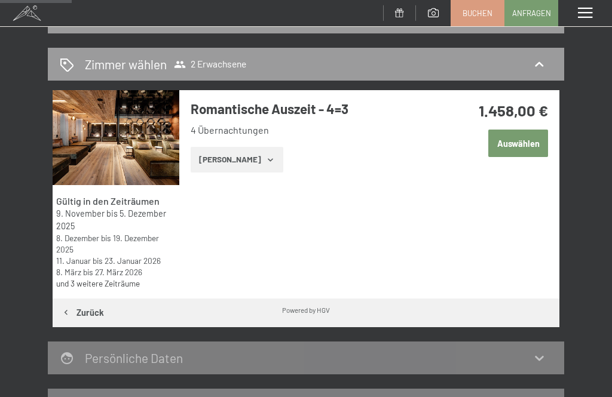
click at [507, 151] on button "Auswählen" at bounding box center [518, 143] width 60 height 27
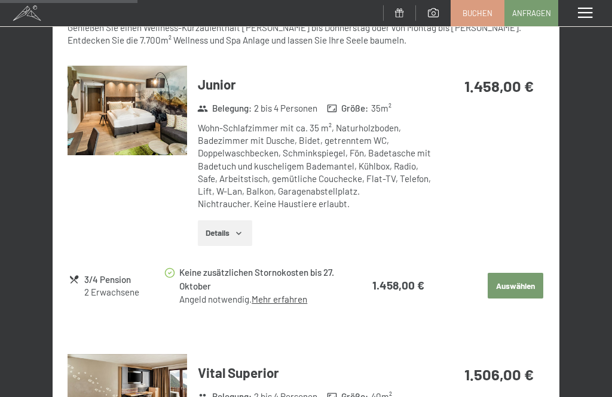
scroll to position [436, 0]
click at [503, 279] on button "Auswählen" at bounding box center [515, 286] width 55 height 26
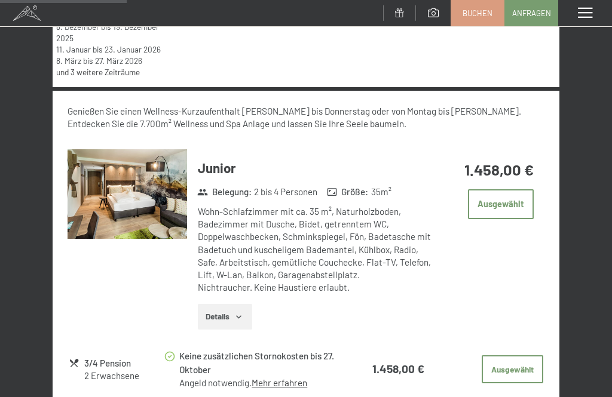
scroll to position [0, 0]
